Goal: Information Seeking & Learning: Find specific fact

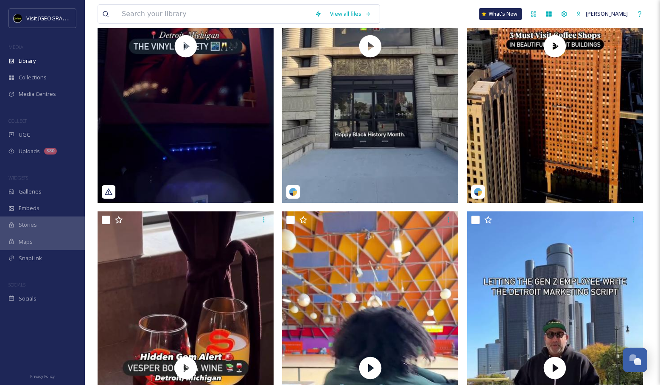
scroll to position [432, 0]
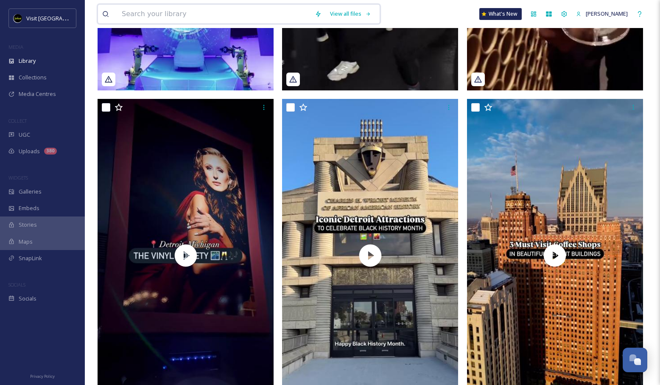
click at [191, 10] on input at bounding box center [213, 14] width 193 height 19
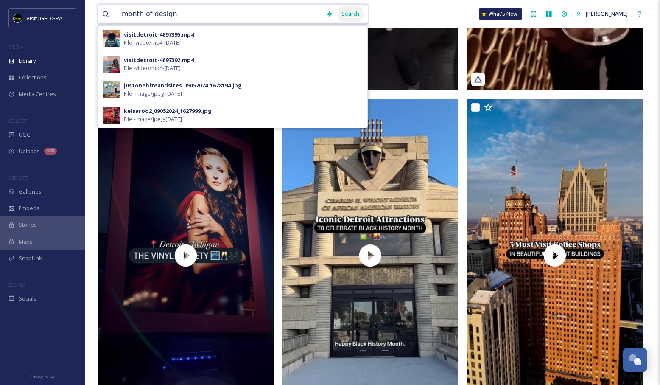
type input "month of design"
click at [353, 14] on div "Search" at bounding box center [350, 14] width 26 height 17
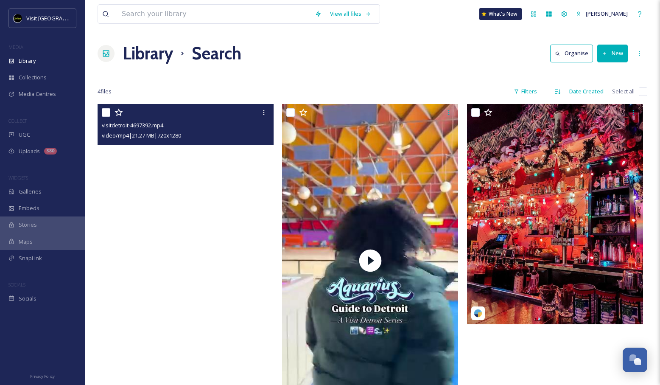
click at [251, 196] on video "visitdetroit-4697392.mp4" at bounding box center [186, 260] width 176 height 313
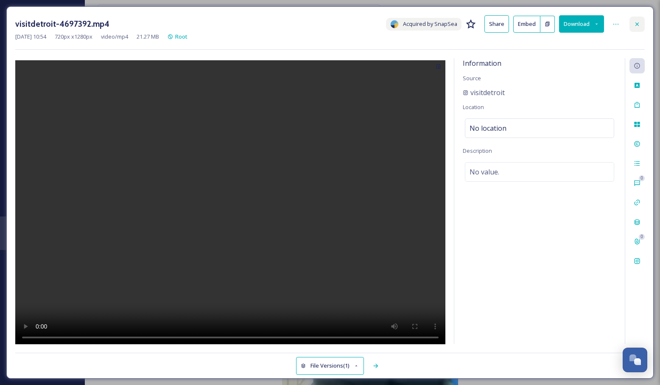
click at [637, 21] on icon at bounding box center [636, 24] width 7 height 7
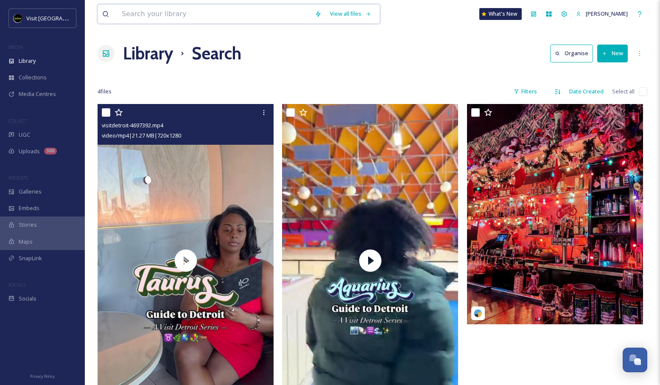
click at [153, 12] on input at bounding box center [213, 14] width 193 height 19
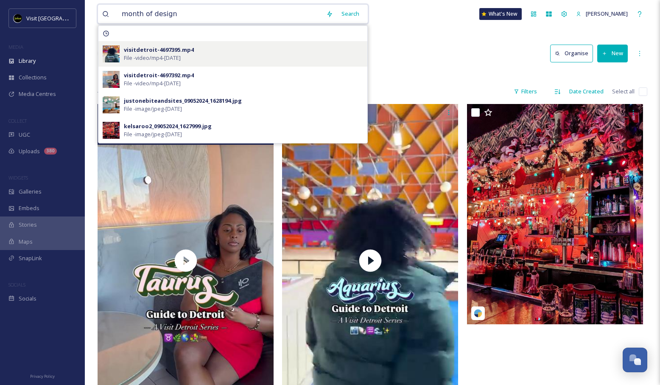
type input "month of design"
click at [138, 54] on span "File - video/mp4 - [DATE]" at bounding box center [152, 58] width 57 height 8
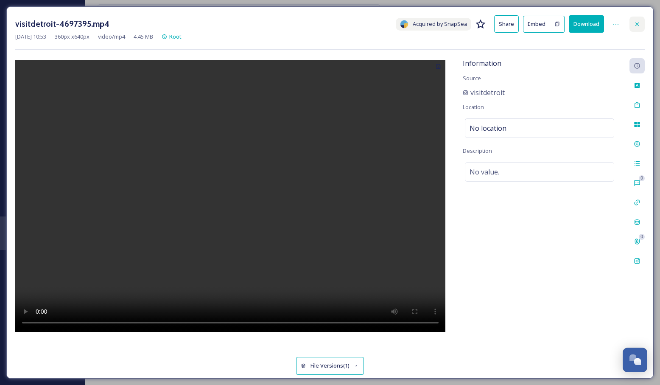
click at [635, 24] on icon at bounding box center [636, 24] width 7 height 7
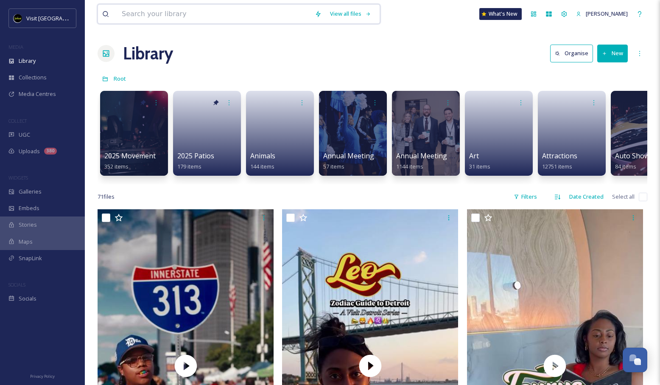
click at [256, 8] on input at bounding box center [213, 14] width 193 height 19
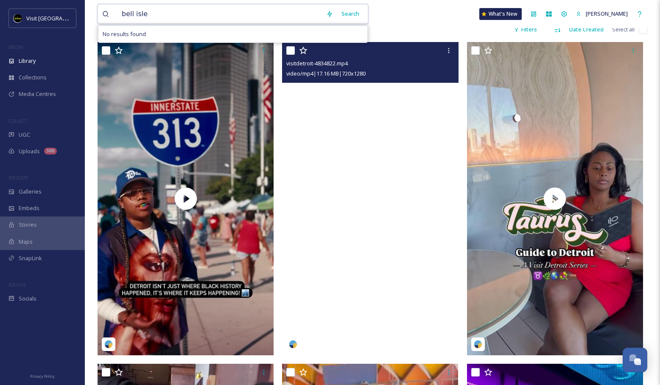
scroll to position [168, 0]
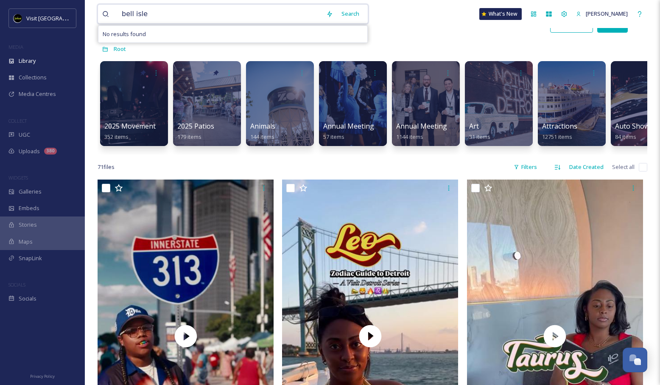
drag, startPoint x: 194, startPoint y: 20, endPoint x: 96, endPoint y: 4, distance: 98.8
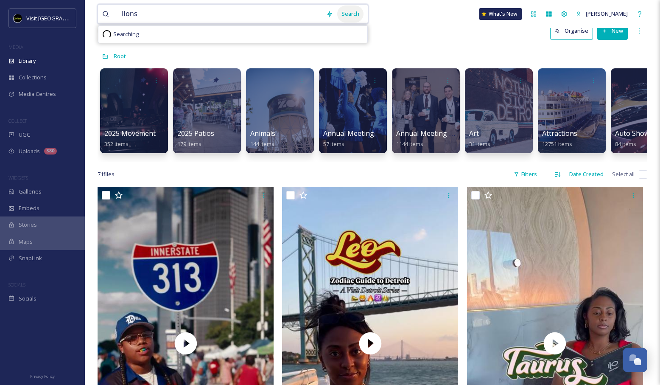
type input "lions"
click at [343, 16] on div "Search" at bounding box center [350, 14] width 26 height 17
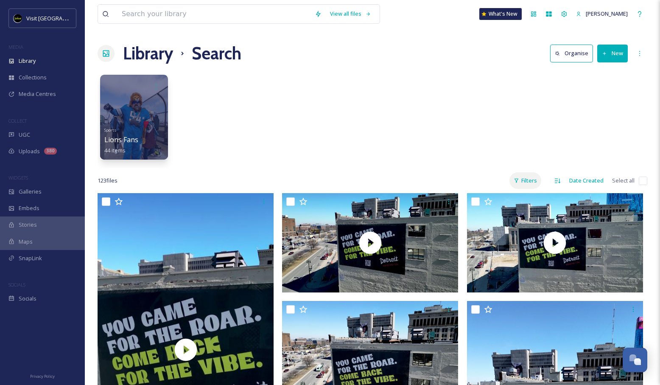
click at [524, 179] on div "Filters" at bounding box center [525, 180] width 32 height 17
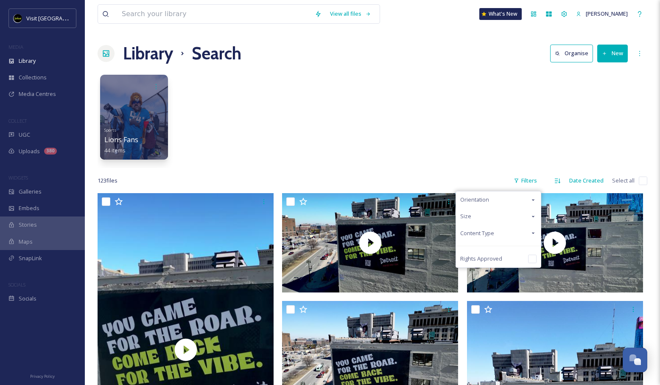
click at [514, 214] on div "Size" at bounding box center [498, 216] width 85 height 17
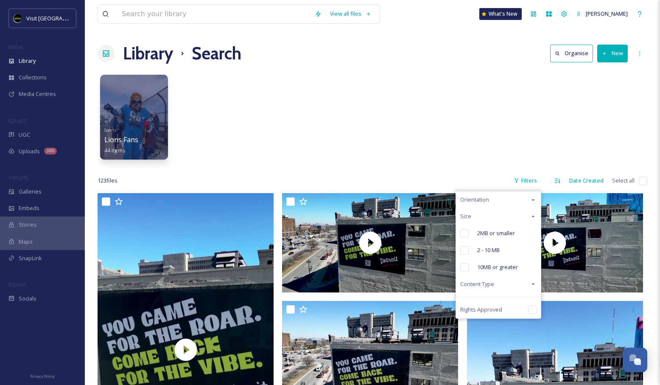
click at [514, 214] on div "Size" at bounding box center [498, 216] width 85 height 17
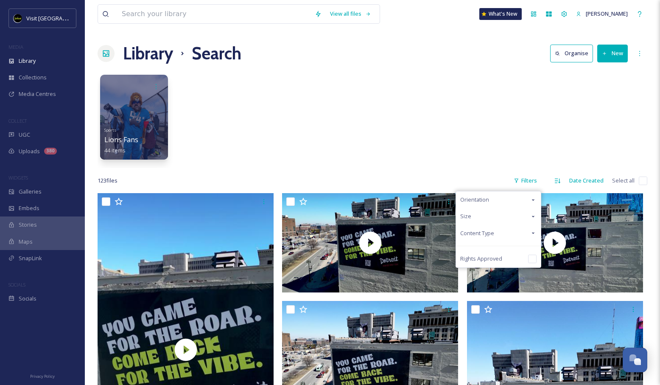
click at [517, 230] on div "Content Type" at bounding box center [498, 233] width 85 height 17
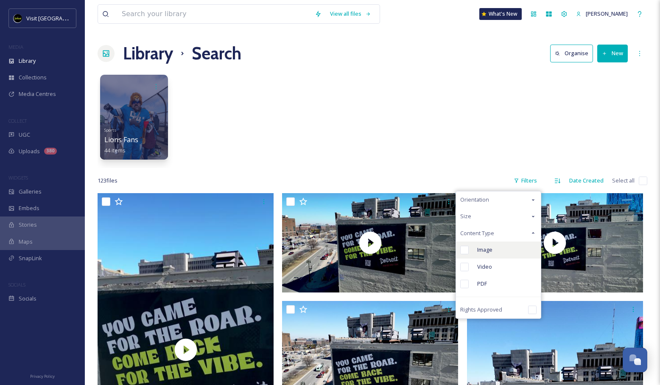
click at [503, 249] on div "Image" at bounding box center [498, 249] width 85 height 17
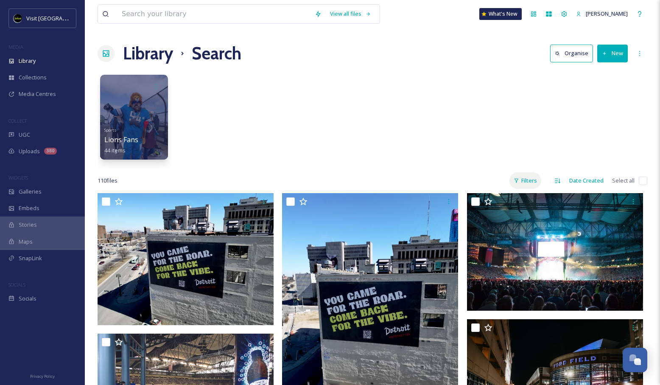
click at [530, 182] on div "Filters" at bounding box center [525, 180] width 32 height 17
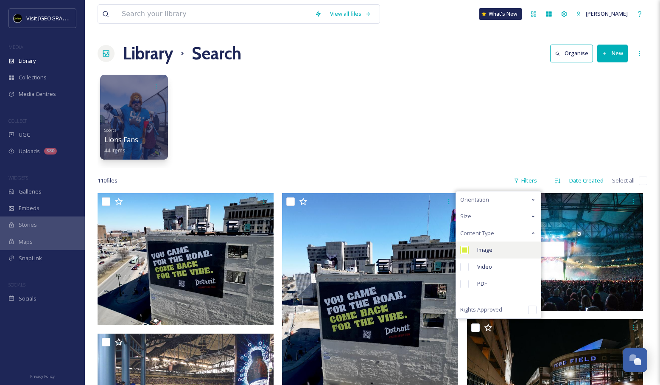
click at [500, 250] on div "Image" at bounding box center [498, 249] width 85 height 17
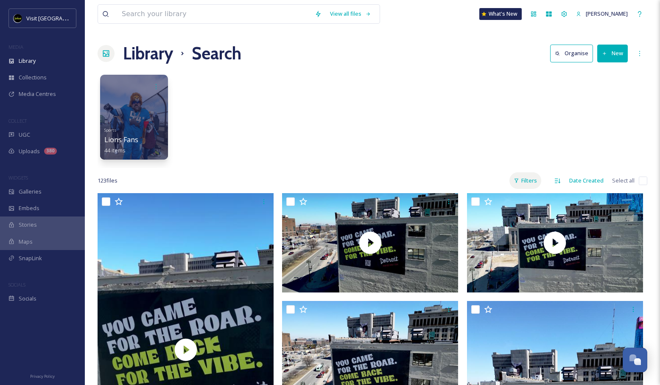
click at [536, 174] on div "Filters" at bounding box center [525, 180] width 32 height 17
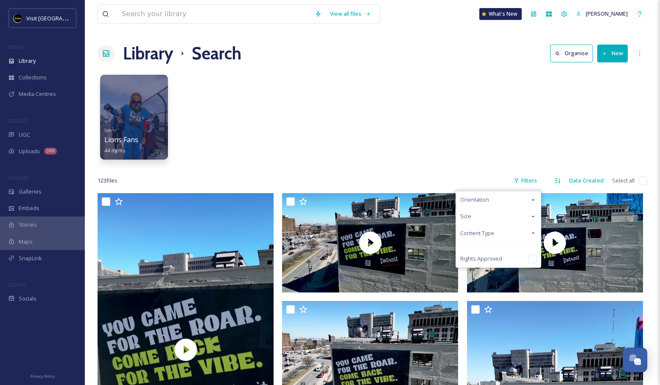
click at [500, 237] on div "Content Type" at bounding box center [498, 233] width 85 height 17
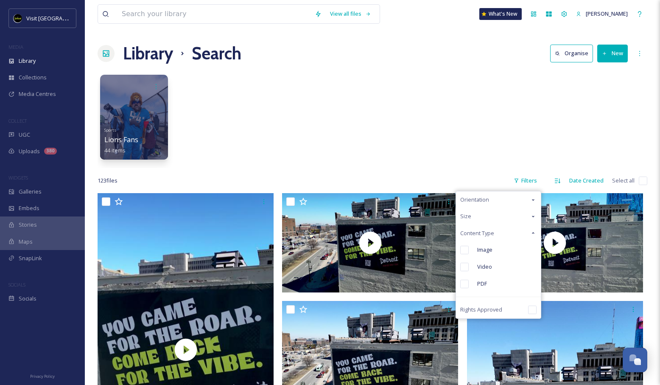
click at [479, 270] on div "Video" at bounding box center [498, 266] width 85 height 17
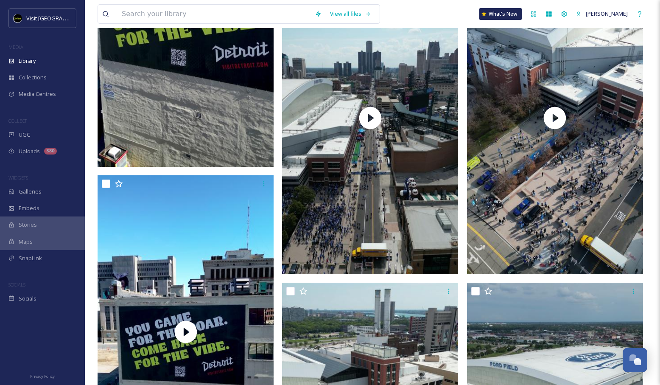
scroll to position [70, 0]
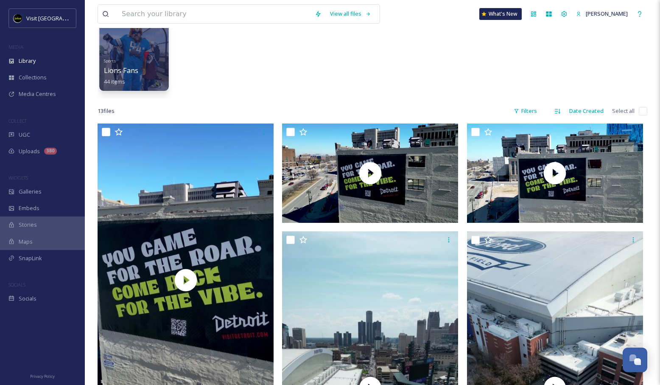
click at [137, 36] on div at bounding box center [133, 47] width 69 height 86
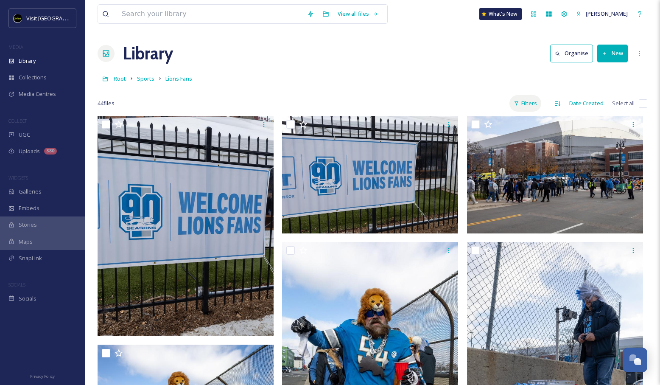
click at [529, 107] on div "Filters" at bounding box center [525, 103] width 32 height 17
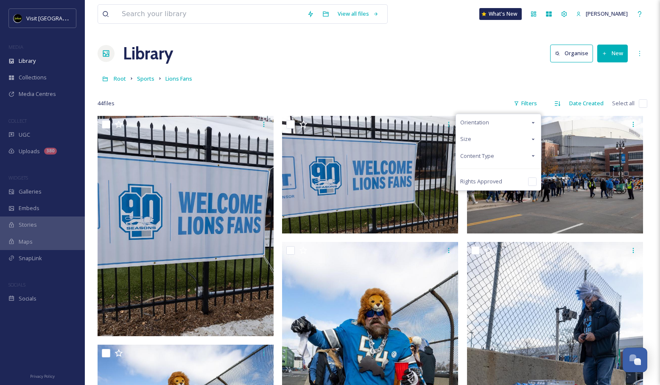
click at [491, 158] on span "Content Type" at bounding box center [477, 156] width 34 height 8
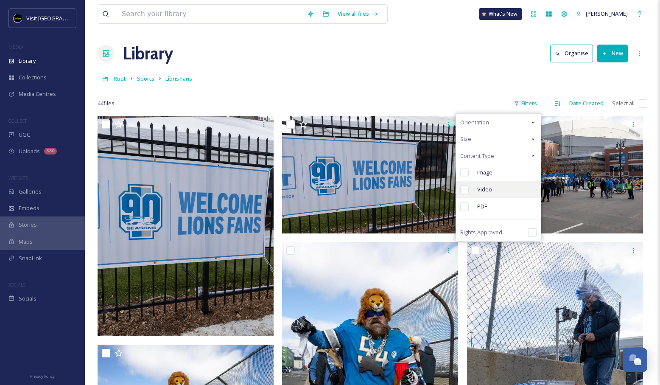
click at [479, 191] on span "Video" at bounding box center [484, 189] width 15 height 8
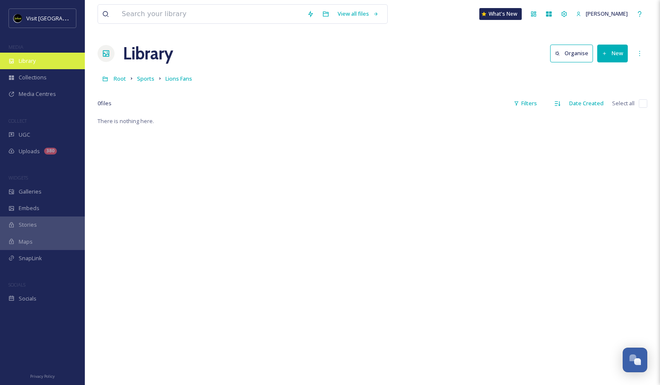
click at [42, 63] on div "Library" at bounding box center [42, 61] width 85 height 17
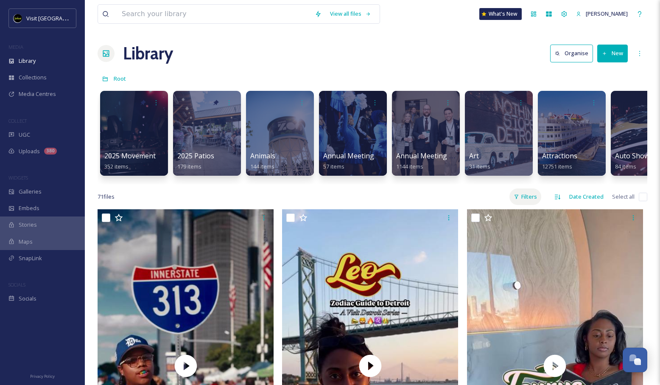
click at [534, 198] on div "Filters" at bounding box center [525, 196] width 32 height 17
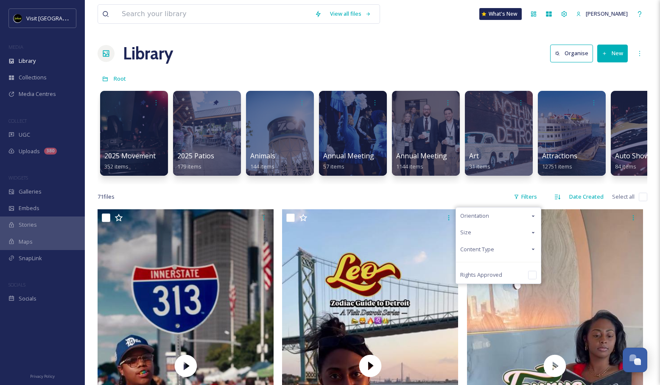
click at [498, 249] on div "Content Type" at bounding box center [498, 249] width 85 height 17
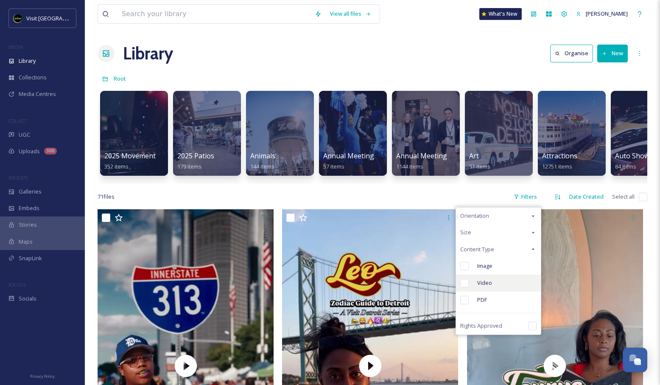
click at [482, 284] on span "Video" at bounding box center [484, 283] width 15 height 8
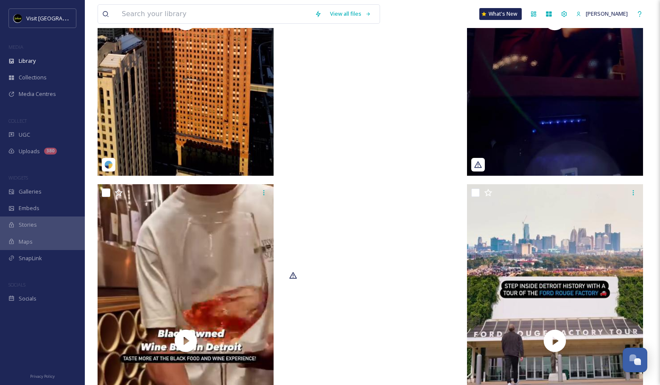
scroll to position [4189, 0]
